Goal: Task Accomplishment & Management: Use online tool/utility

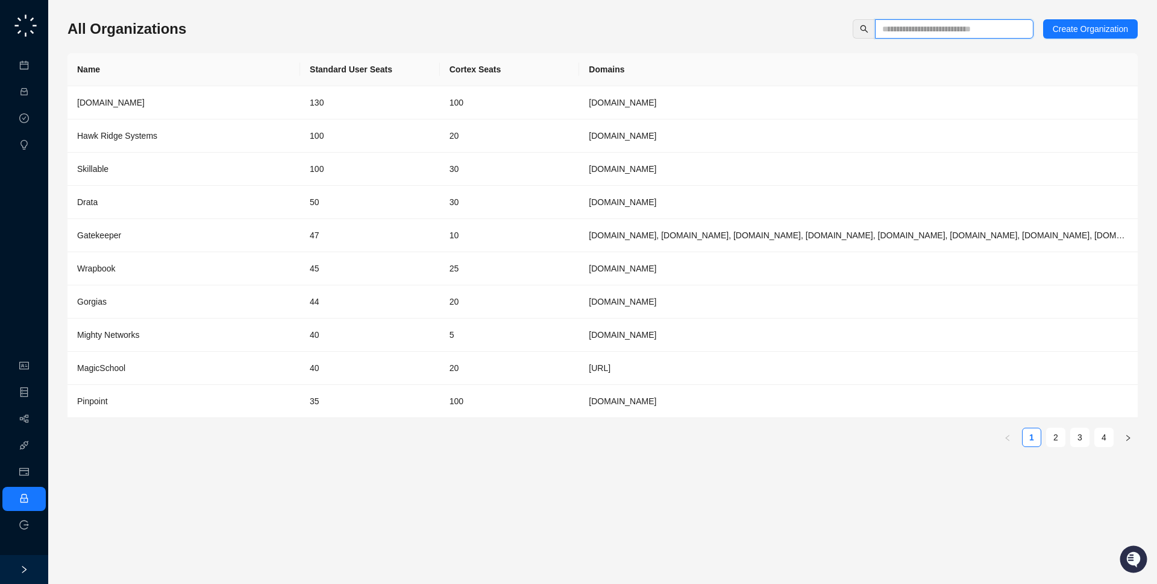
click at [953, 28] on input "text" at bounding box center [949, 28] width 134 height 13
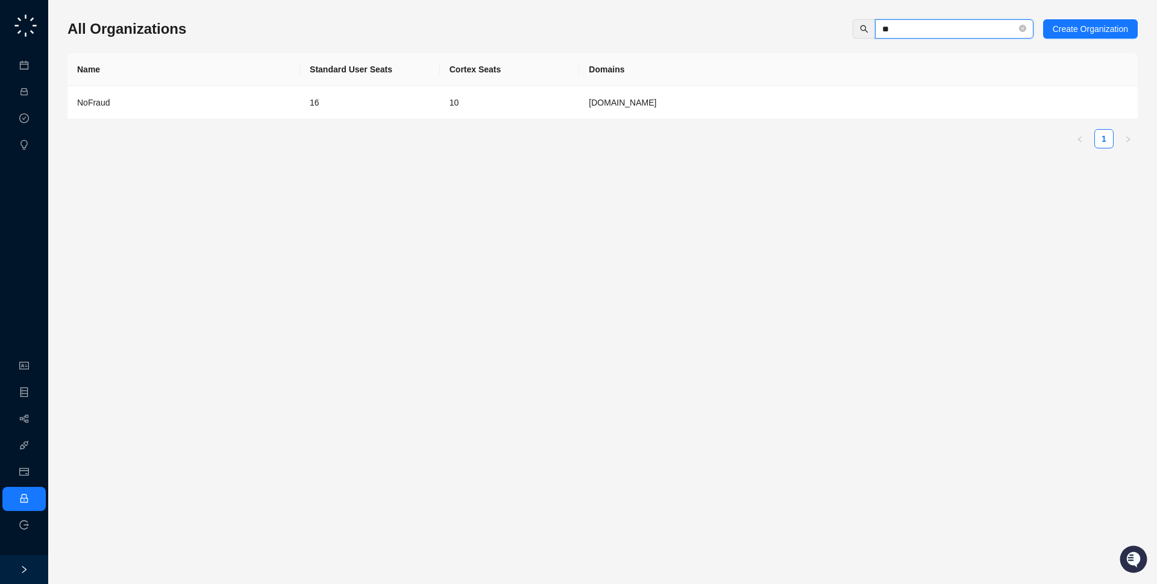
type input "**"
click at [628, 105] on td "nofraud.com" at bounding box center [858, 102] width 559 height 33
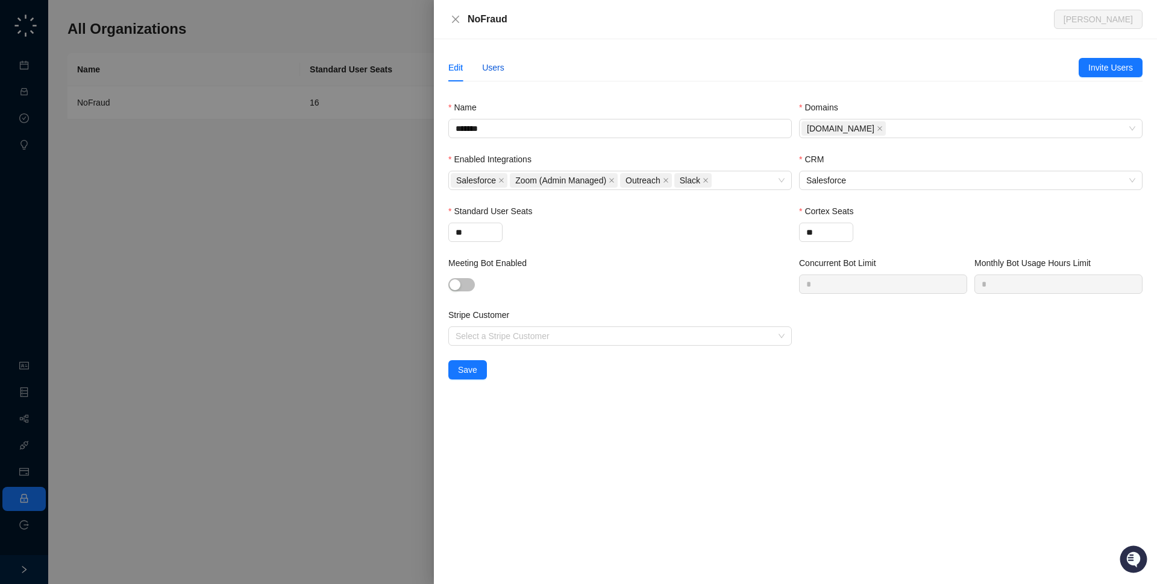
click at [502, 64] on div "Users" at bounding box center [493, 67] width 22 height 13
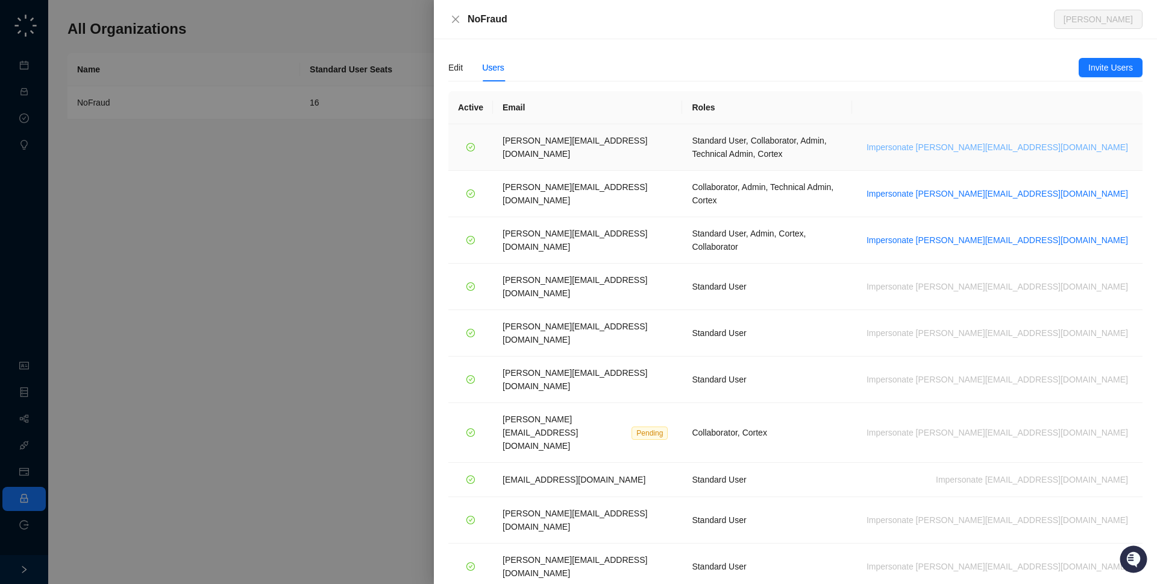
click at [1093, 145] on span "Impersonate h.cline@nofraud.com" at bounding box center [998, 146] width 262 height 13
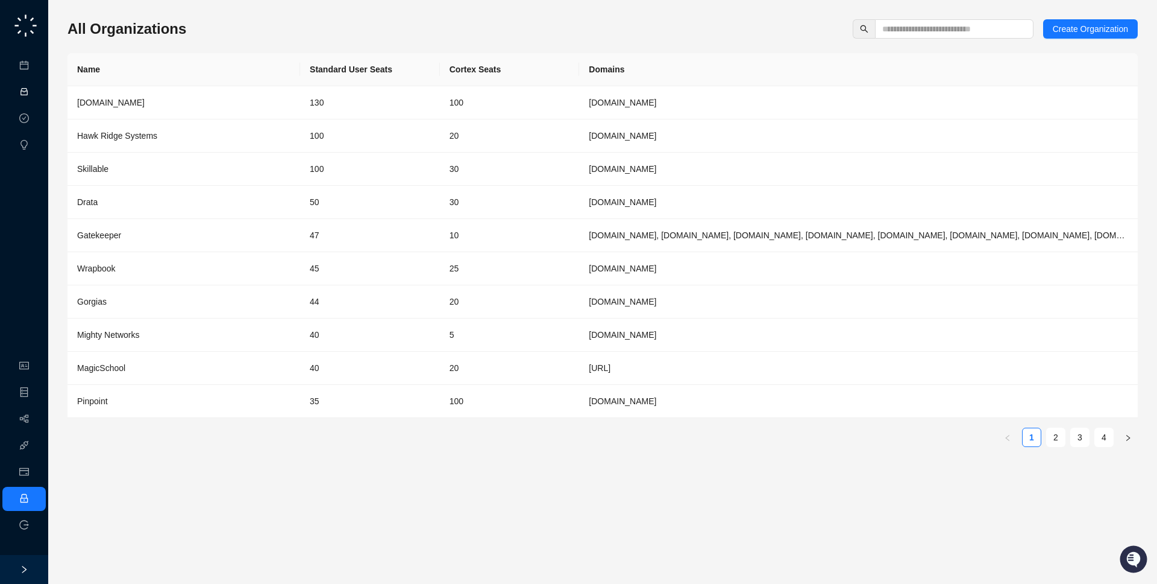
click at [39, 87] on link "Activities" at bounding box center [51, 92] width 33 height 10
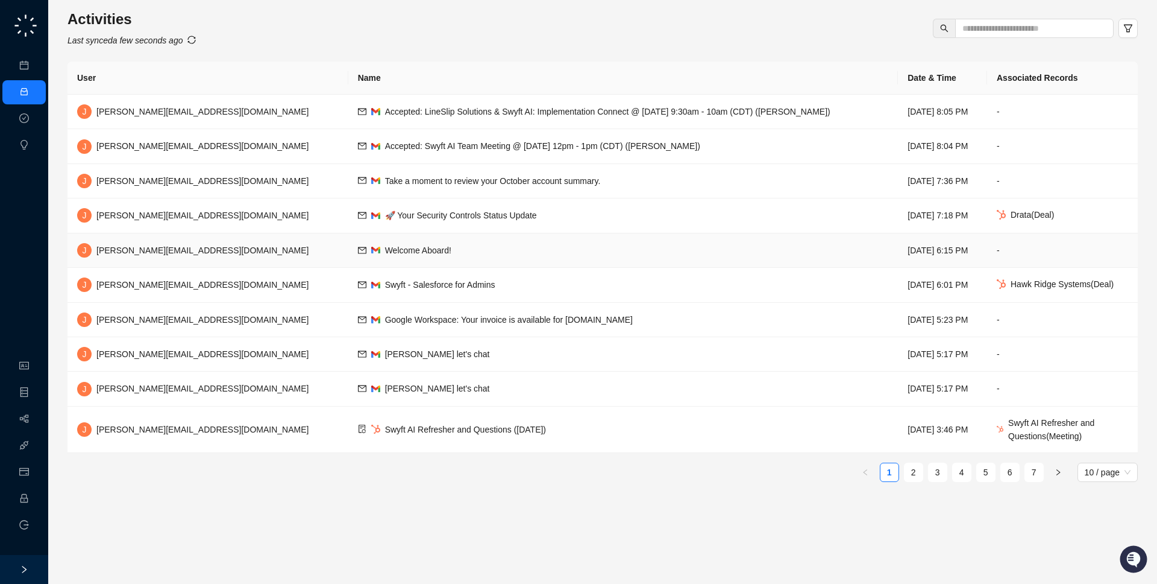
click at [399, 246] on td "Welcome Aboard!" at bounding box center [623, 250] width 550 height 34
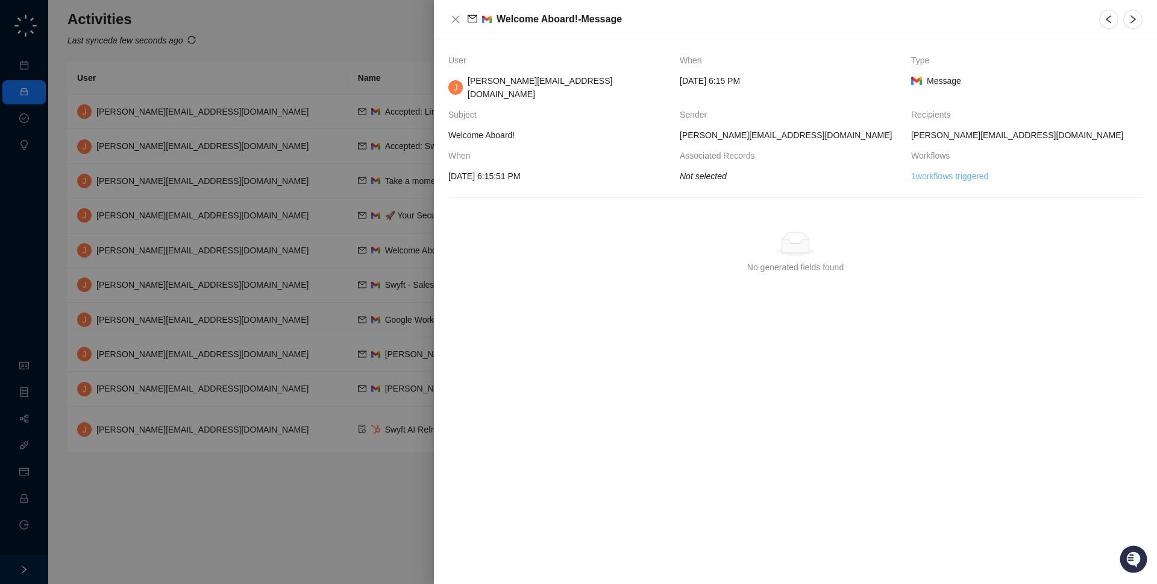
click at [955, 169] on link "1 workflows triggered" at bounding box center [949, 175] width 77 height 13
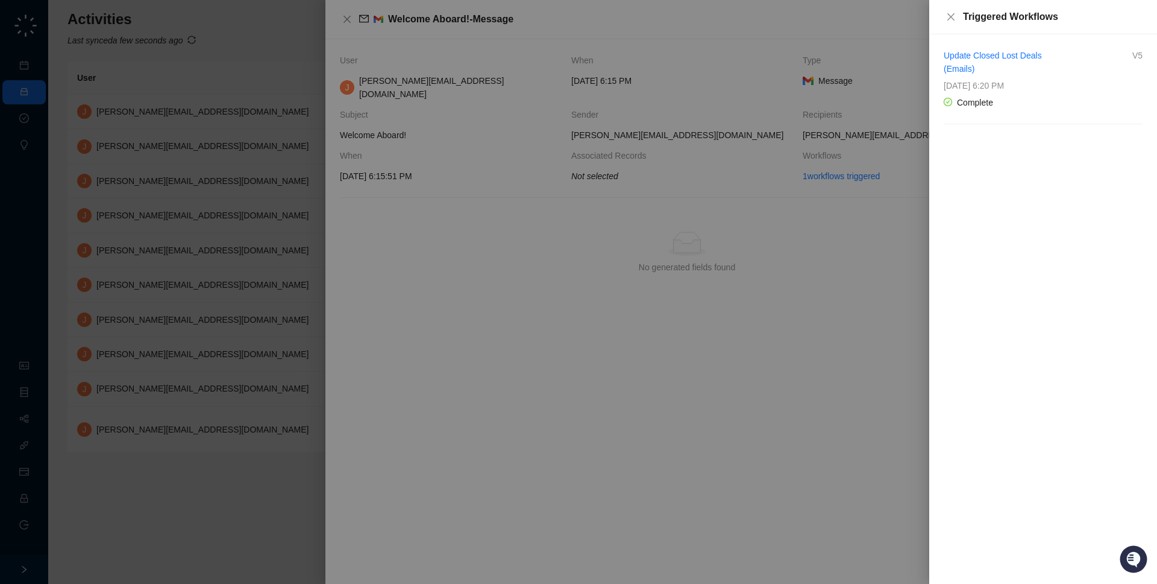
click at [771, 181] on div at bounding box center [578, 292] width 1157 height 584
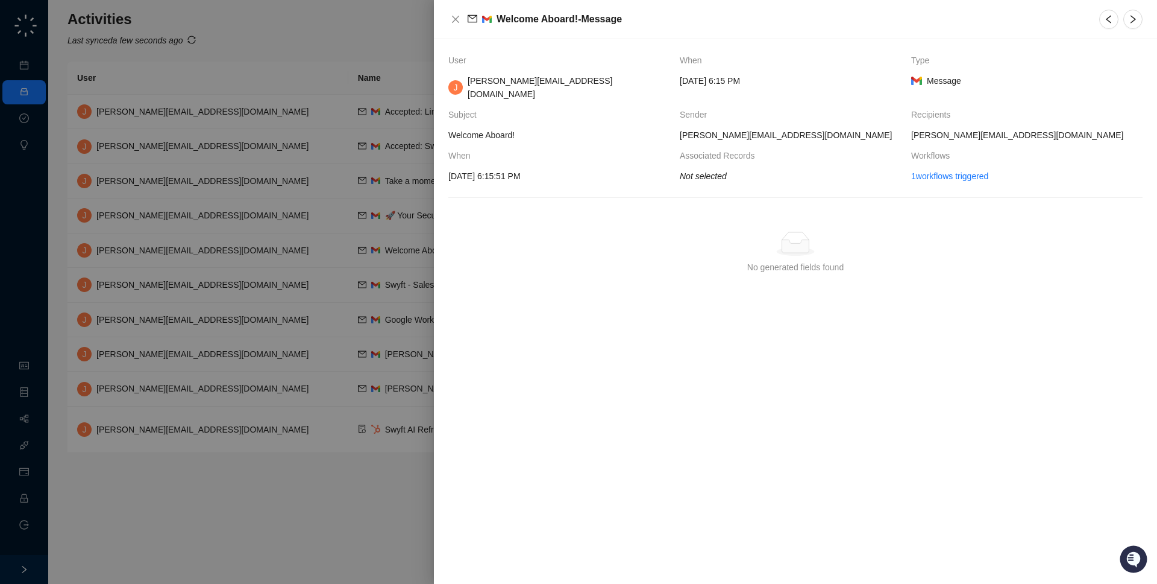
click at [342, 196] on div at bounding box center [578, 292] width 1157 height 584
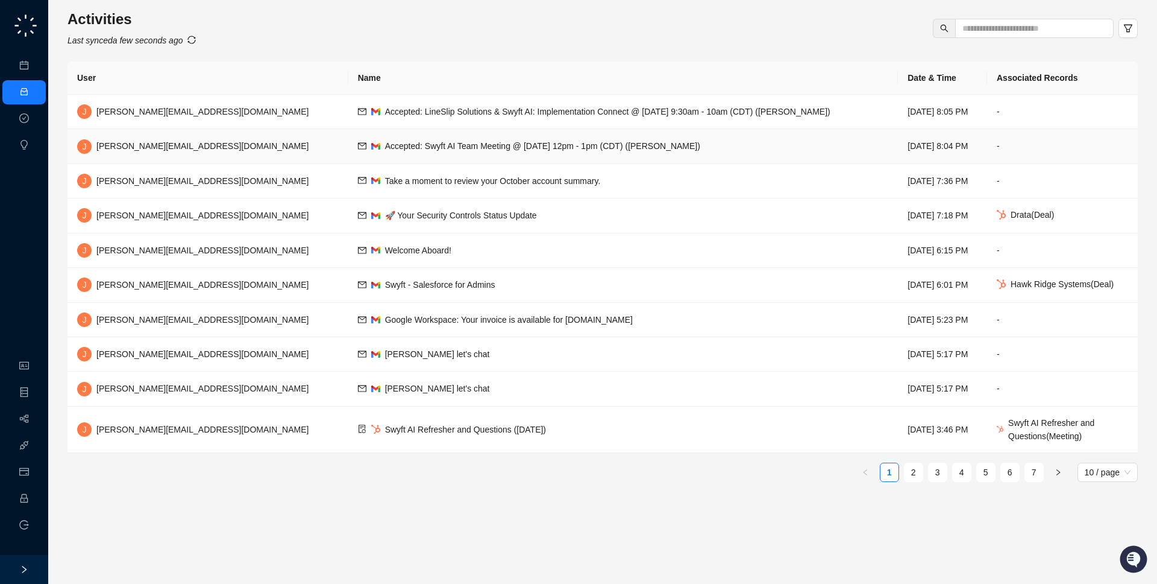
click at [348, 137] on td "Accepted: Swyft AI Team Meeting @ Thu Oct 2, 2025 12pm - 1pm (CDT) (Jake Obrems…" at bounding box center [623, 146] width 550 height 34
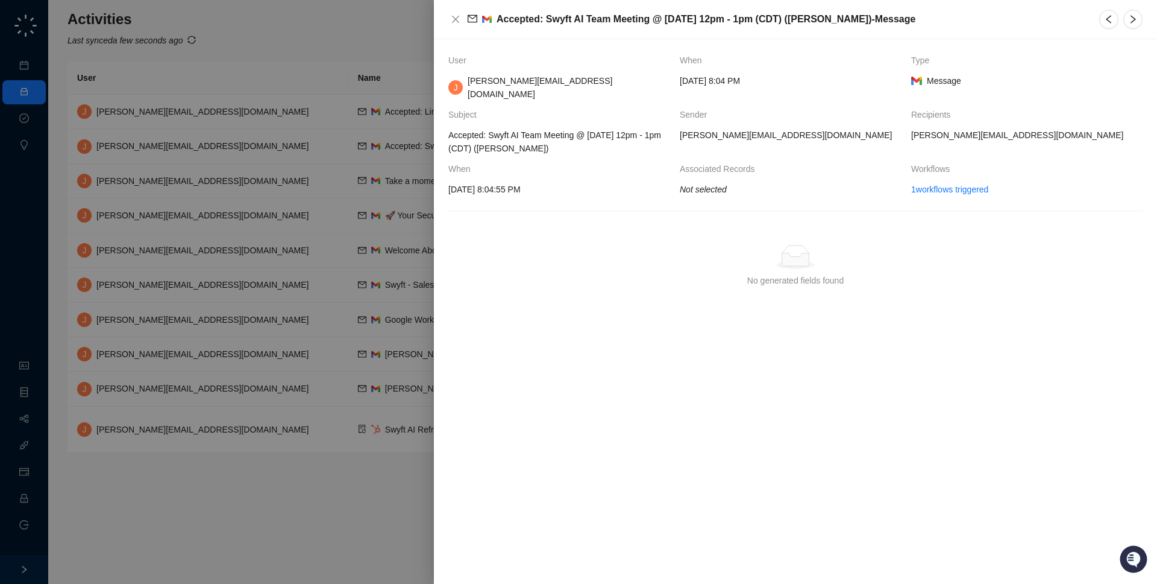
click at [319, 241] on div at bounding box center [578, 292] width 1157 height 584
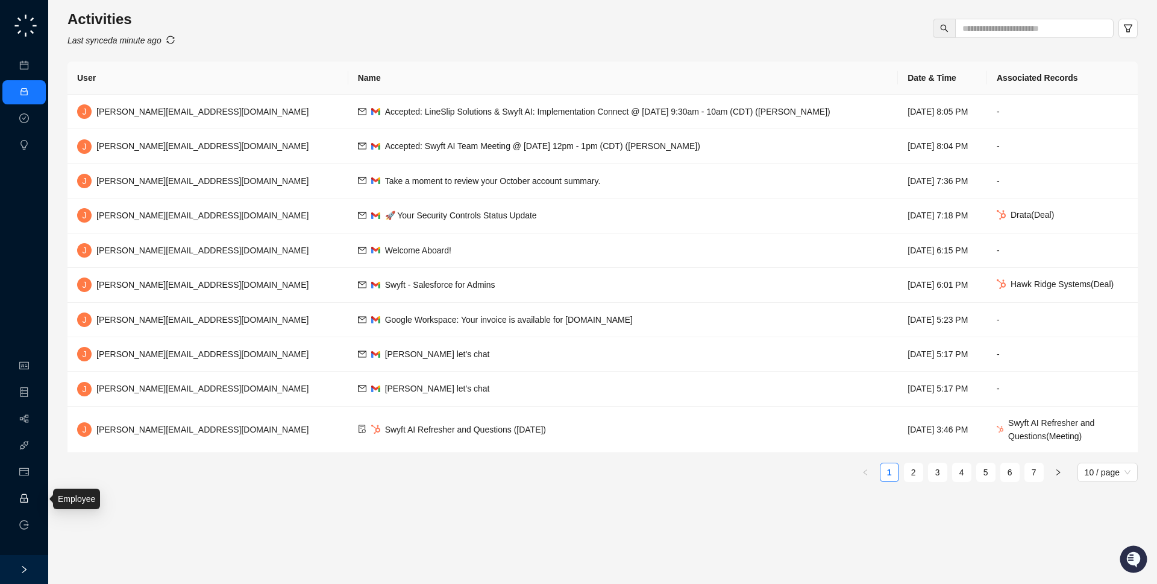
click at [35, 501] on link "Employee" at bounding box center [53, 499] width 37 height 10
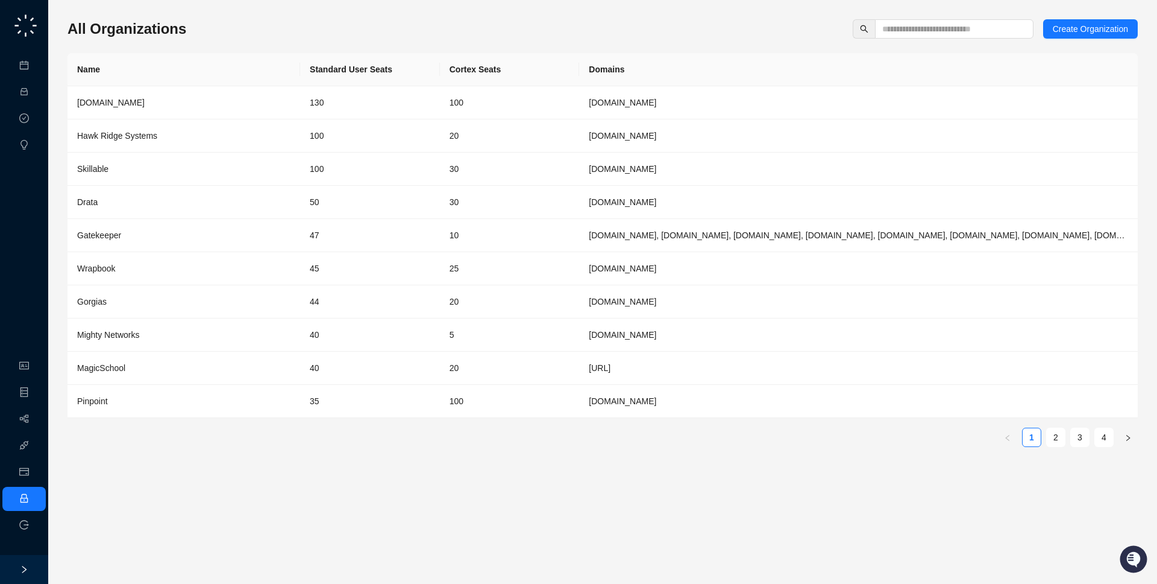
click at [958, 17] on div "All Organizations Create Organization Name Standard User Seats Cortex Seats Dom…" at bounding box center [603, 292] width 1071 height 564
click at [956, 24] on input "text" at bounding box center [949, 28] width 134 height 13
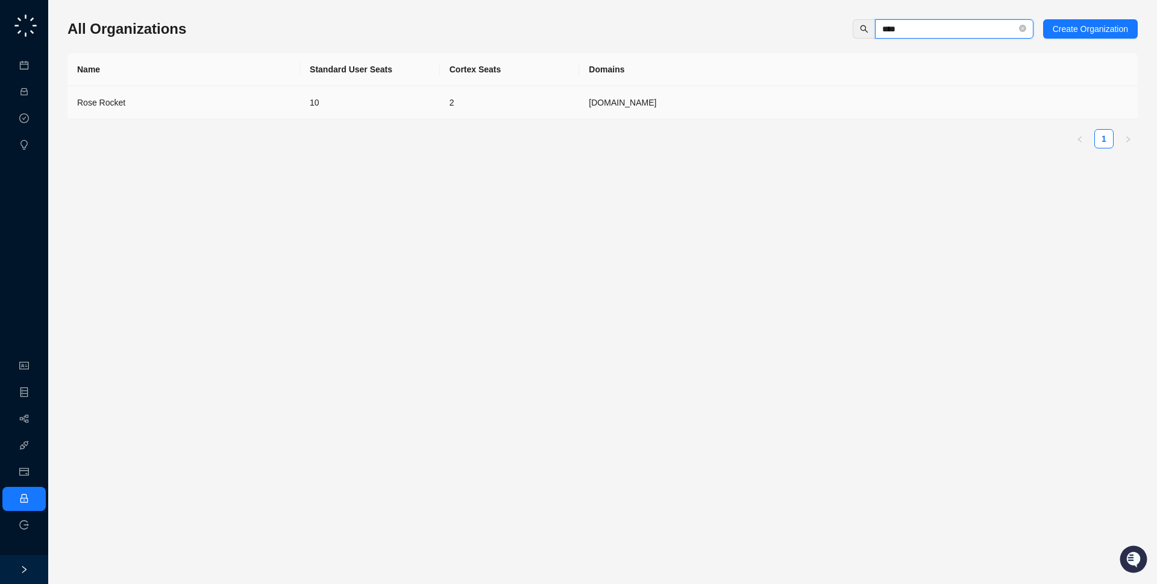
type input "****"
click at [740, 101] on td "roserocket.com" at bounding box center [858, 102] width 559 height 33
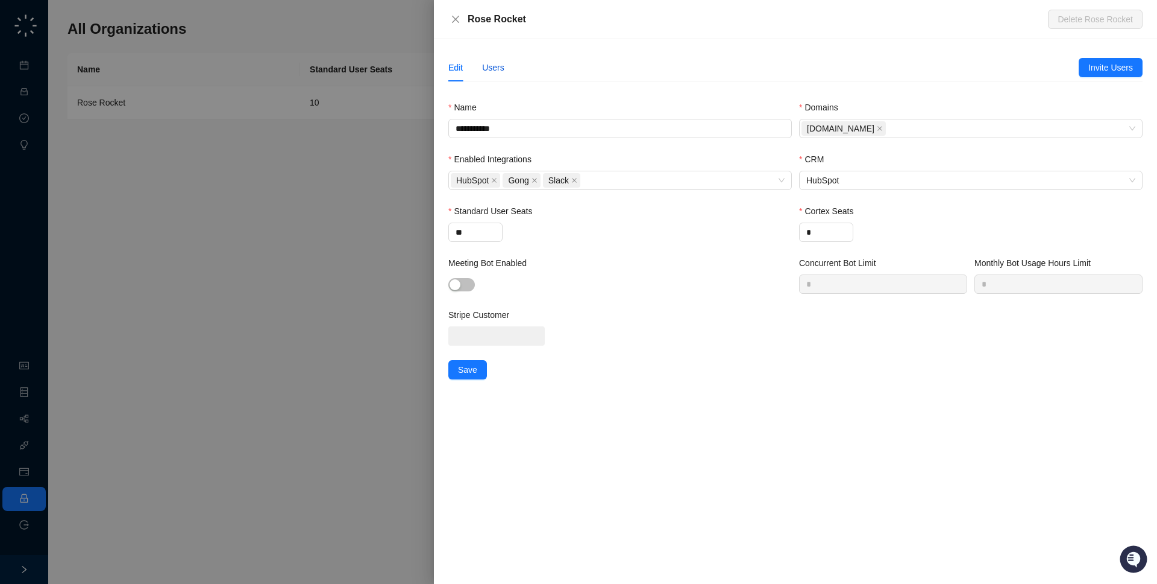
click at [488, 71] on div "Users" at bounding box center [493, 67] width 22 height 13
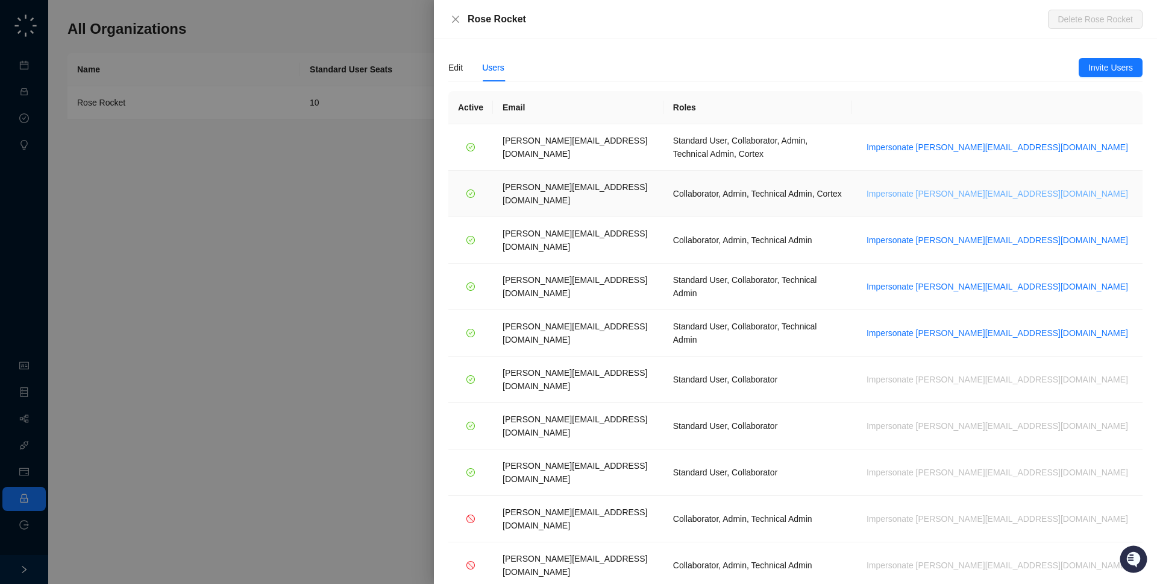
click at [1075, 187] on span "Impersonate jane.h@roserocket.com" at bounding box center [998, 193] width 262 height 13
